Goal: Task Accomplishment & Management: Use online tool/utility

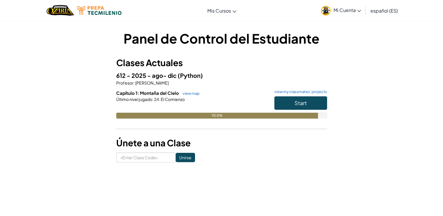
click at [338, 7] on span "Mi Cuenta" at bounding box center [348, 10] width 28 height 6
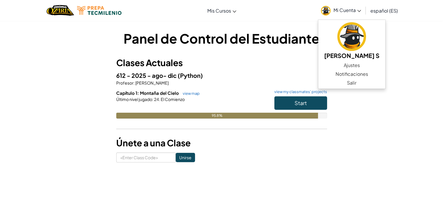
click at [294, 61] on h3 "Clases Actuales" at bounding box center [221, 62] width 211 height 13
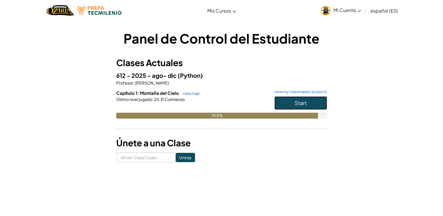
click at [293, 97] on button "Start" at bounding box center [300, 102] width 53 height 13
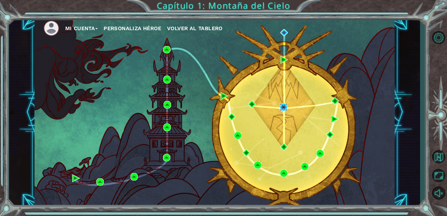
click at [282, 108] on img at bounding box center [284, 107] width 8 height 8
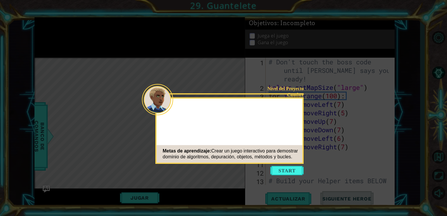
click at [281, 167] on button "Start" at bounding box center [287, 170] width 33 height 9
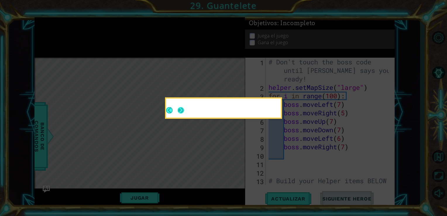
click at [181, 112] on button "Next" at bounding box center [181, 110] width 6 height 6
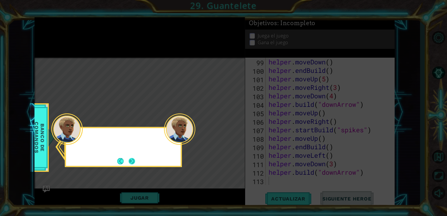
scroll to position [857, 0]
click at [135, 158] on button "Next" at bounding box center [132, 161] width 6 height 6
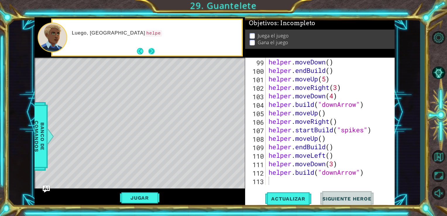
click at [155, 54] on button "Next" at bounding box center [151, 51] width 6 height 6
click at [151, 53] on button "Next" at bounding box center [151, 51] width 6 height 6
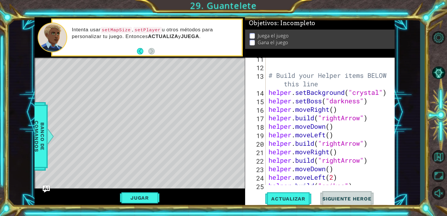
scroll to position [105, 0]
click at [344, 88] on div "# Build your Helper items BELOW this line helper . setBackground ( "crystal" ) …" at bounding box center [330, 126] width 125 height 144
type textarea "# Build your Helper items BELOW this line"
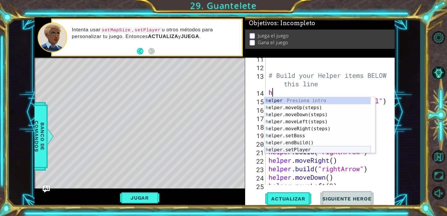
click at [336, 151] on div "h elper Presiona intro h elper.moveUp(steps) Presiona intro h elper.moveDown(st…" at bounding box center [318, 132] width 106 height 70
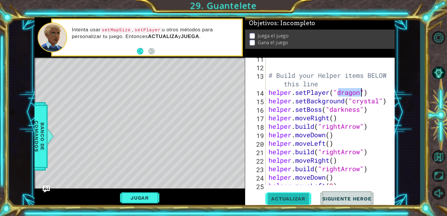
type textarea "helper.setPlayer("dragon")"
click at [278, 200] on span "Actualizar" at bounding box center [289, 199] width 46 height 6
click at [147, 199] on button "Jugar" at bounding box center [140, 197] width 40 height 11
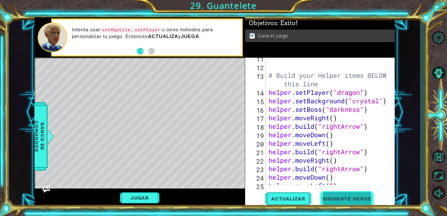
click at [351, 200] on span "Siguiente Heroe" at bounding box center [347, 199] width 61 height 6
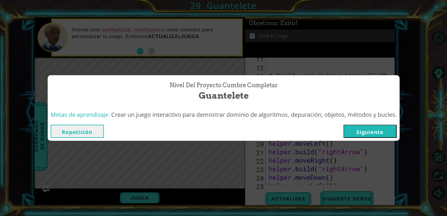
click at [357, 129] on button "Siguiente" at bounding box center [370, 131] width 53 height 13
